Goal: Task Accomplishment & Management: Manage account settings

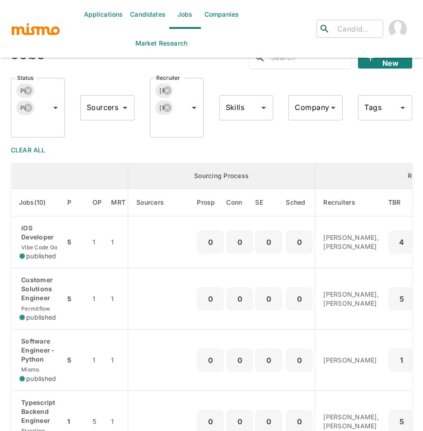
scroll to position [221, 0]
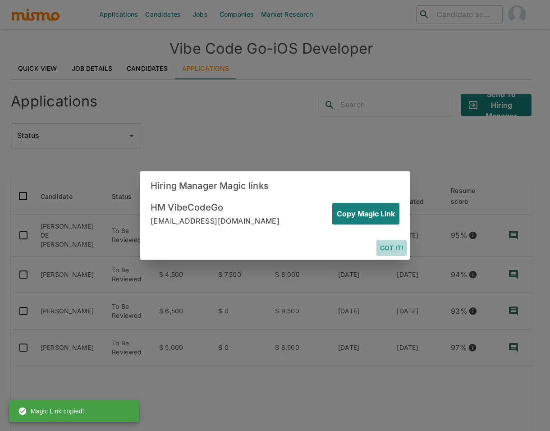
click at [394, 241] on button "Got it!" at bounding box center [392, 248] width 30 height 17
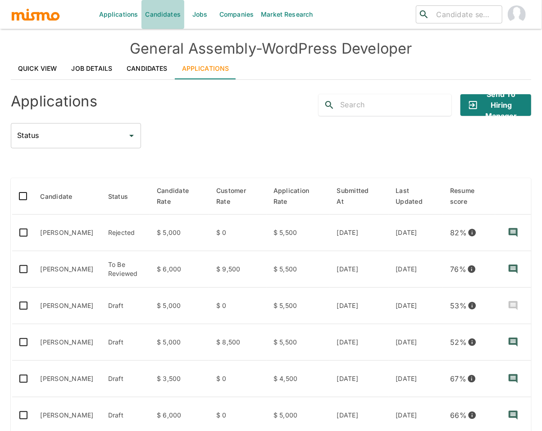
click at [165, 16] on link "Candidates" at bounding box center [163, 14] width 43 height 29
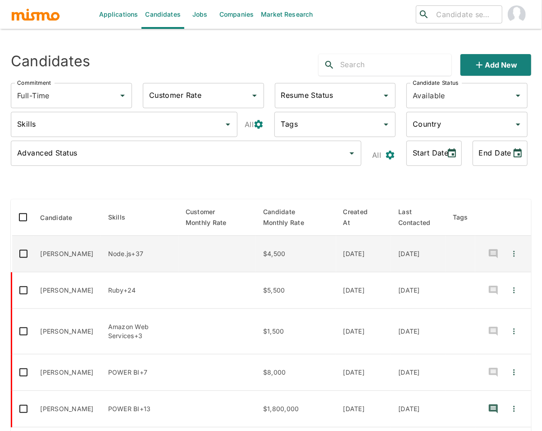
click at [87, 248] on td "Henrique de Brito" at bounding box center [67, 254] width 68 height 37
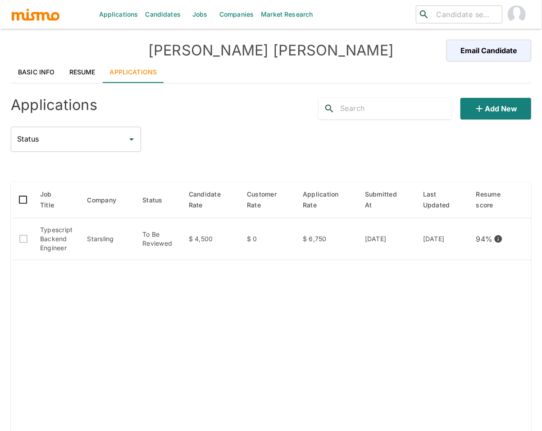
click at [27, 69] on link "Basic Info" at bounding box center [36, 72] width 51 height 22
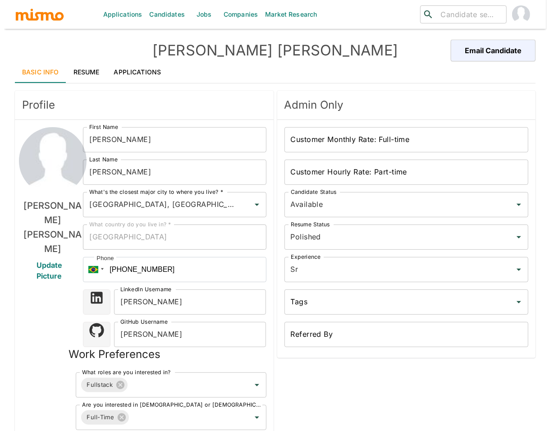
scroll to position [319, 0]
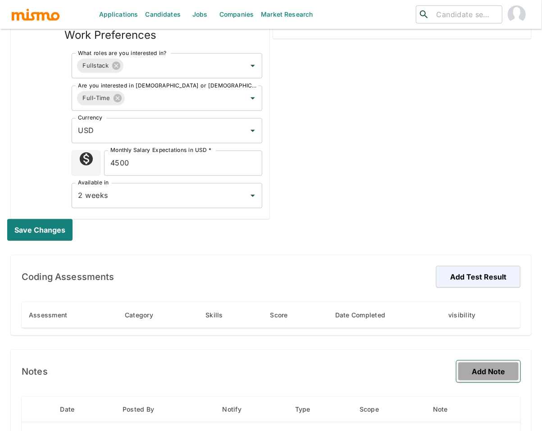
click at [494, 374] on button "Add Note" at bounding box center [489, 372] width 64 height 22
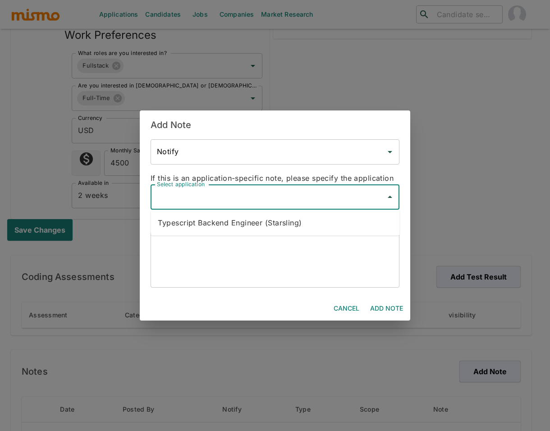
click at [288, 191] on input "Select application" at bounding box center [268, 196] width 227 height 17
click at [264, 219] on li "Typescript Backend Engineer (Starsling)" at bounding box center [275, 223] width 249 height 18
type input "Typescript Backend Engineer (Starsling)"
click at [256, 255] on textarea at bounding box center [275, 259] width 236 height 41
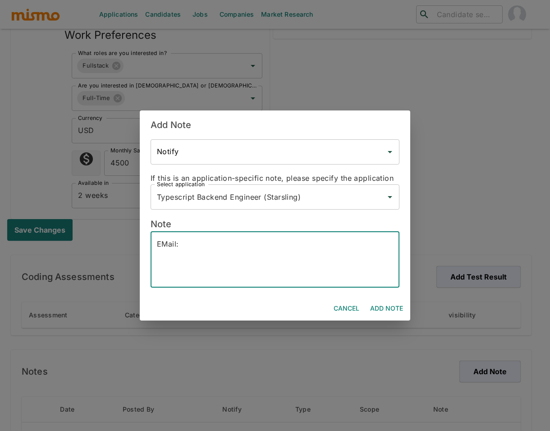
paste textarea "[DOMAIN_NAME][EMAIL_ADDRESS][DOMAIN_NAME]"
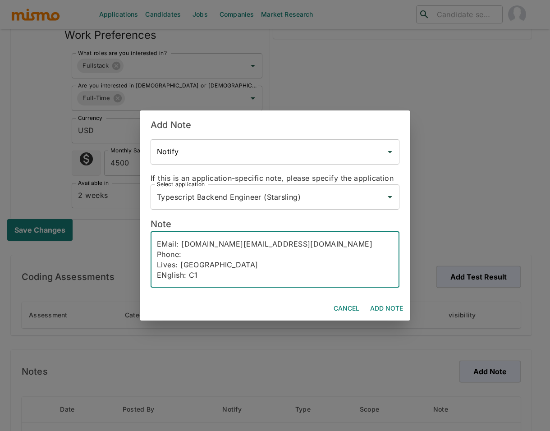
click at [222, 266] on textarea "EMail: henrique.lb@outlook.com.br Phone: Lives: Brazil ENglish: C1" at bounding box center [275, 259] width 236 height 41
drag, startPoint x: 204, startPoint y: 263, endPoint x: 182, endPoint y: 265, distance: 22.1
click at [182, 265] on textarea "EMail: henrique.lb@outlook.com.br Phone: Lives: Brazil, Sao Paulo ENglish: C1" at bounding box center [275, 259] width 236 height 41
click at [223, 265] on textarea "EMail: henrique.lb@outlook.com.br Phone: Lives: Sao Paulo ENglish: C1" at bounding box center [275, 259] width 236 height 41
paste textarea "Brazil,"
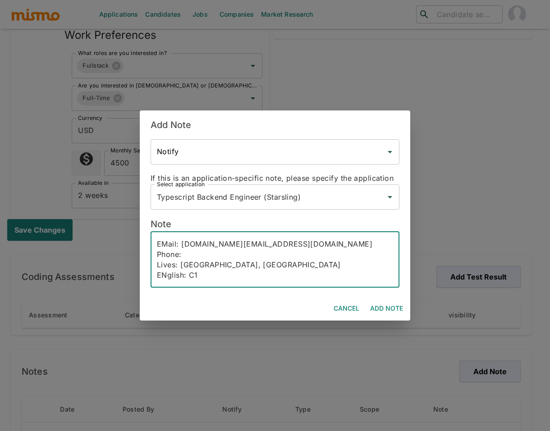
click at [163, 271] on textarea "EMail: henrique.lb@outlook.com.br Phone: Lives: Sao Paulo, Brazil ENglish: C1" at bounding box center [275, 259] width 236 height 41
click at [204, 277] on textarea "EMail: henrique.lb@outlook.com.br Phone: Lives: Sao Paulo, Brazil English: C1" at bounding box center [275, 259] width 236 height 41
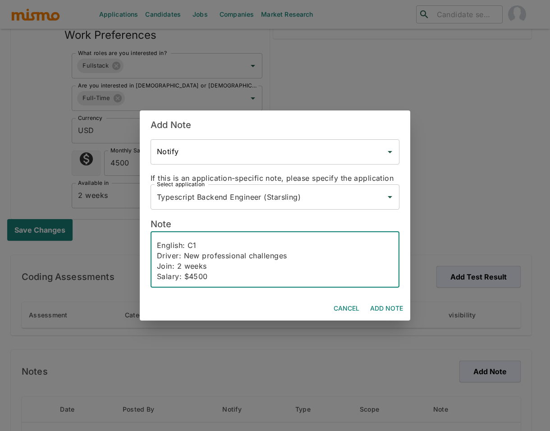
click at [207, 247] on textarea "EMail: henrique.lb@outlook.com.br Phone: Lives: Sao Paulo, Brazil English: C1 D…" at bounding box center [275, 259] width 236 height 41
click at [214, 243] on textarea "EMail: henrique.lb@outlook.com.br Phone: Lives: Sao Paulo, Brazil English: C1 D…" at bounding box center [275, 259] width 236 height 41
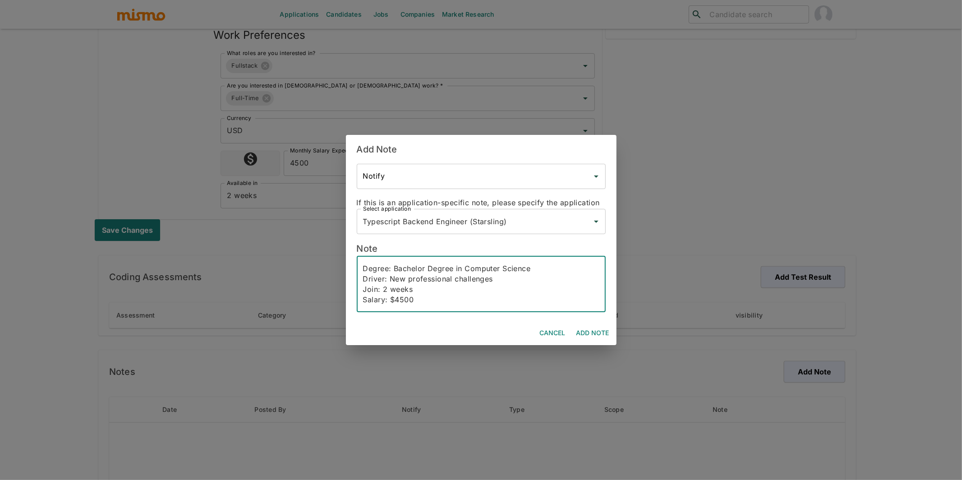
scroll to position [41, 0]
click at [428, 297] on textarea "EMail: henrique.lb@outlook.com.br Phone: Lives: Sao Paulo, Brazil English: C1 D…" at bounding box center [481, 283] width 236 height 41
paste textarea "Enrique is a 21-year-old Software Engineer with 5–6 years of hands-on experienc…"
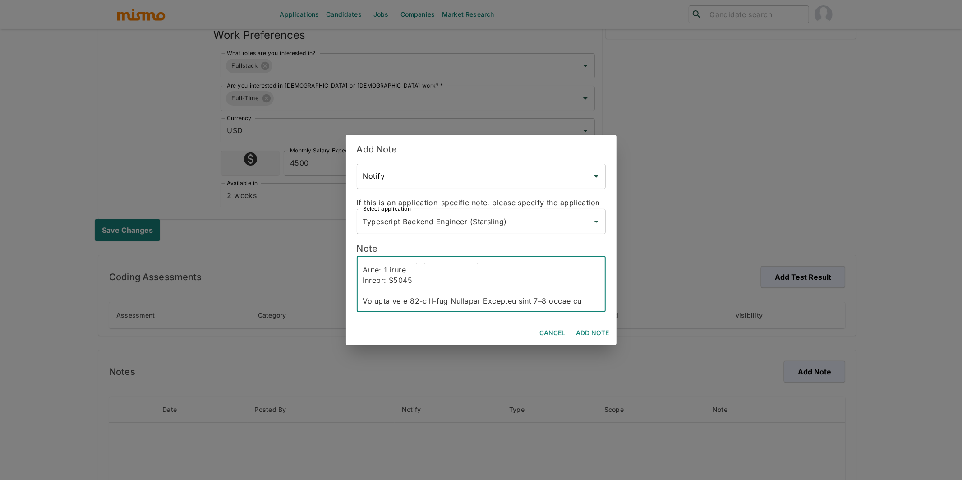
scroll to position [290, 0]
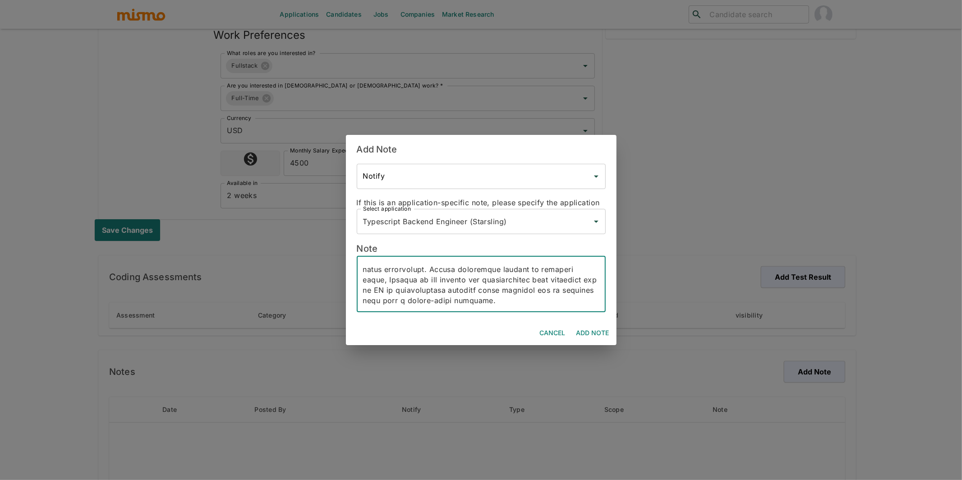
click at [384, 277] on textarea at bounding box center [481, 283] width 236 height 41
click at [366, 276] on textarea at bounding box center [481, 283] width 236 height 41
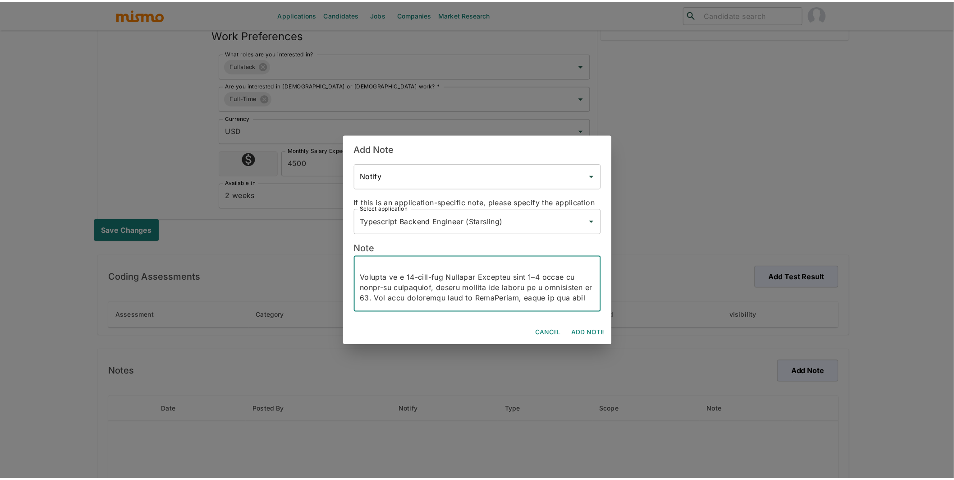
scroll to position [84, 0]
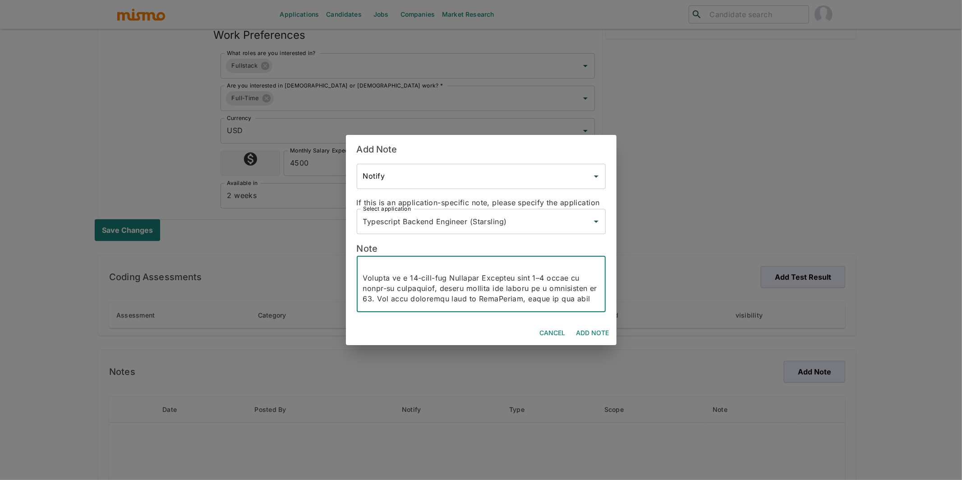
click at [365, 278] on textarea at bounding box center [481, 283] width 236 height 41
drag, startPoint x: 455, startPoint y: 276, endPoint x: 357, endPoint y: 276, distance: 97.9
click at [357, 276] on div "x ​" at bounding box center [481, 284] width 249 height 56
type textarea "EMail: henrique.lb@outlook.com.br Phone: Lives: Sao Paulo, Brazil English: C1 D…"
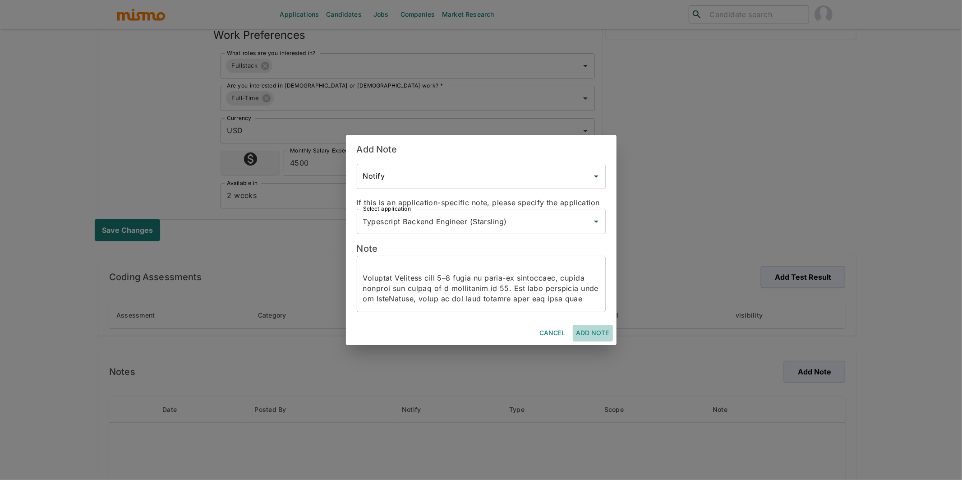
click at [550, 330] on button "Add Note" at bounding box center [593, 333] width 40 height 17
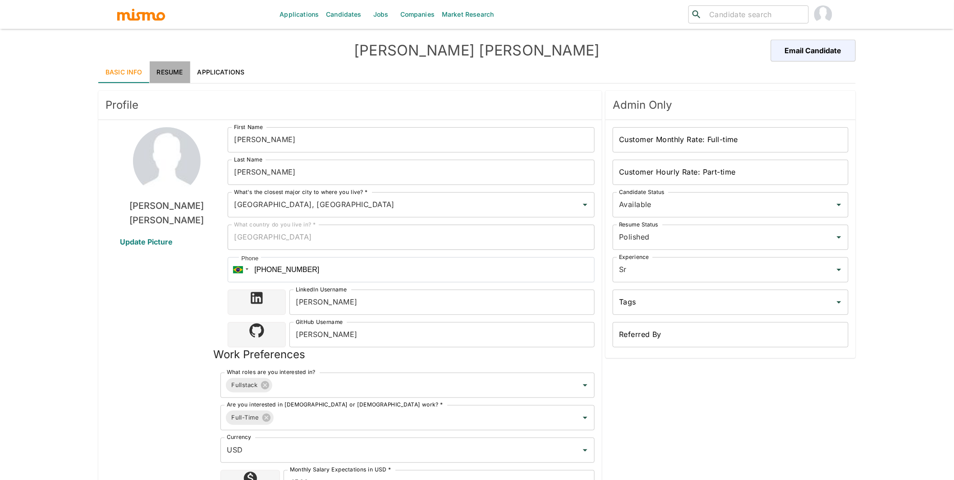
click at [165, 67] on link "Resume" at bounding box center [170, 72] width 41 height 22
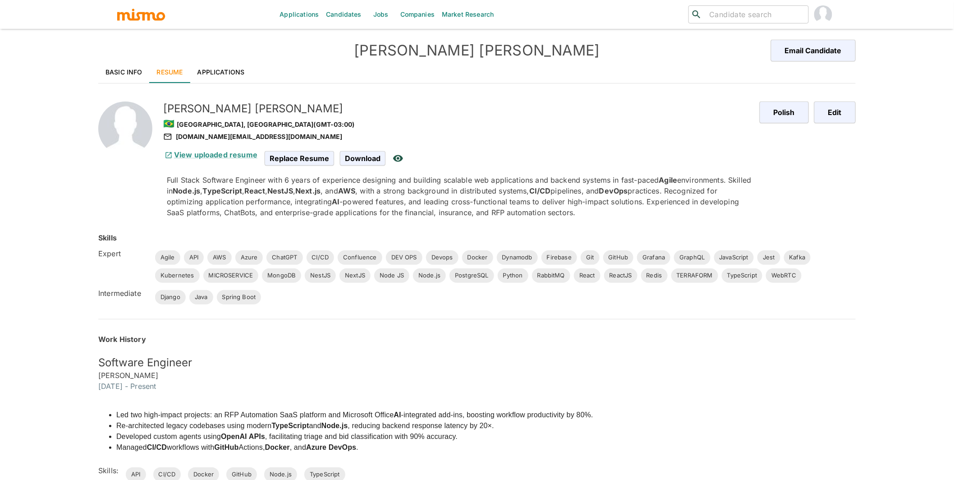
click at [228, 76] on link "Applications" at bounding box center [221, 72] width 62 height 22
